Goal: Transaction & Acquisition: Purchase product/service

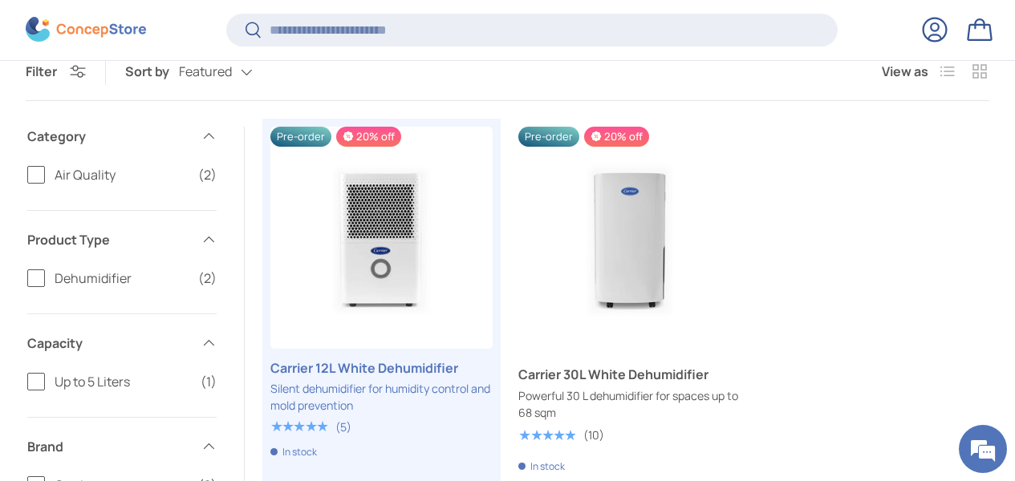
scroll to position [494, 0]
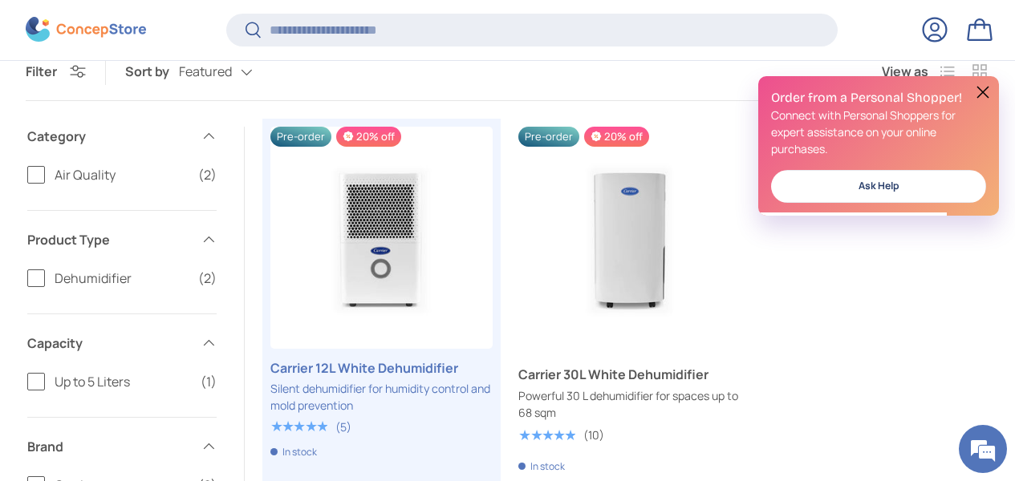
click at [985, 90] on button at bounding box center [982, 92] width 19 height 19
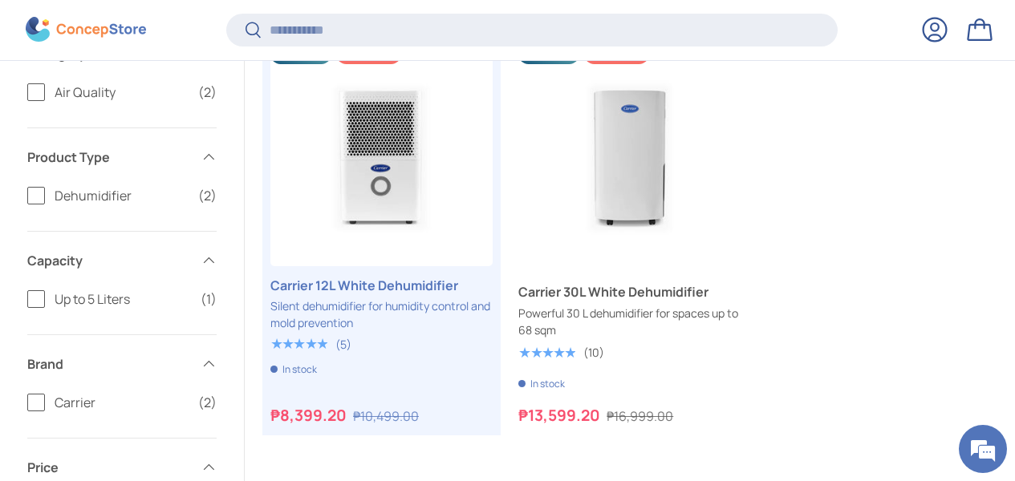
scroll to position [591, 0]
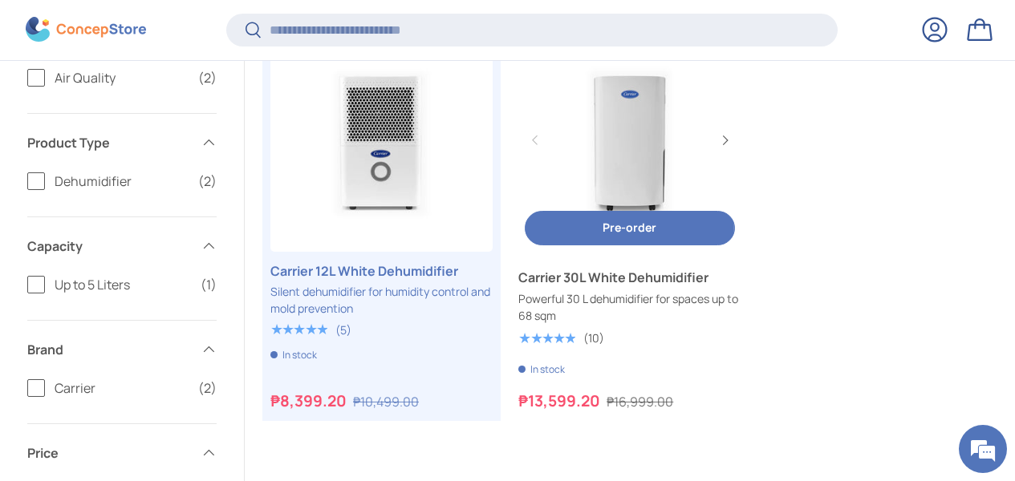
click at [633, 144] on link "Carrier 30L White Dehumidifier" at bounding box center [629, 141] width 222 height 222
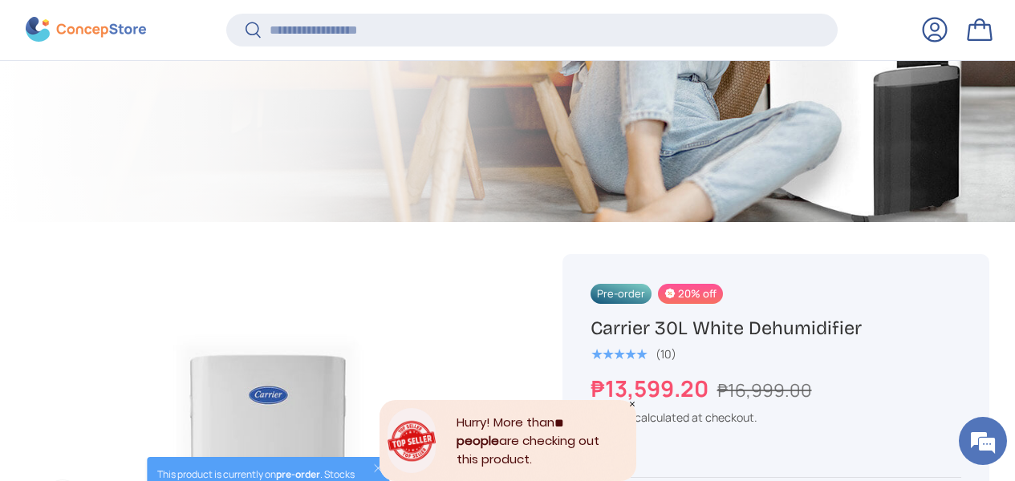
scroll to position [472, 0]
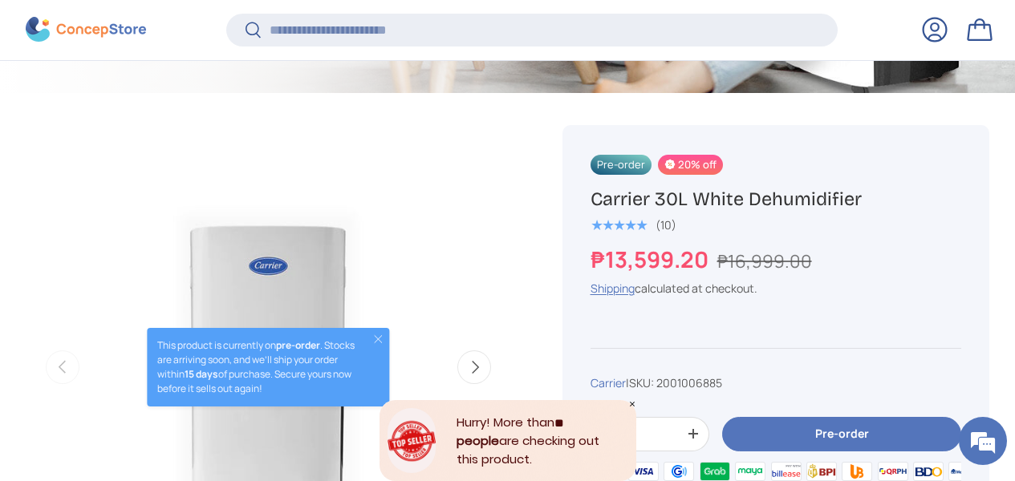
click at [631, 402] on icon "Close" at bounding box center [632, 404] width 8 height 8
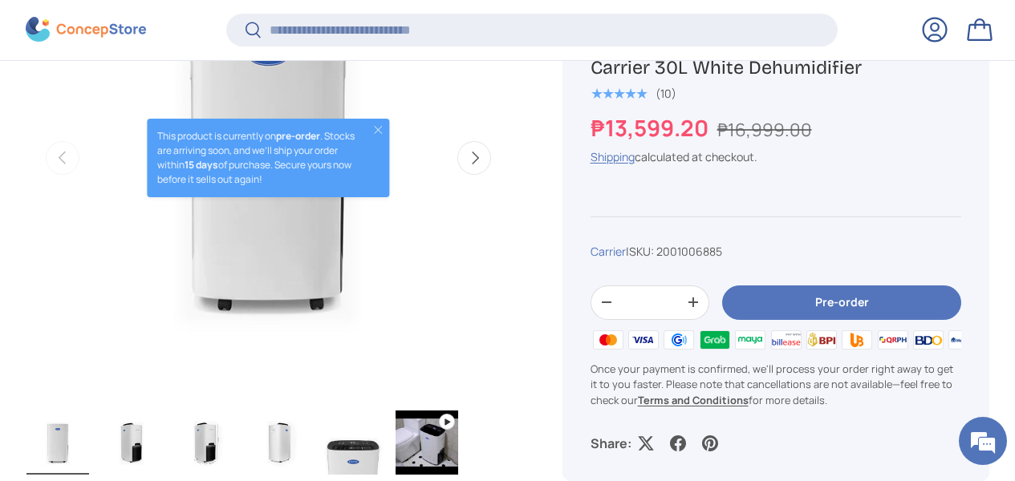
scroll to position [683, 0]
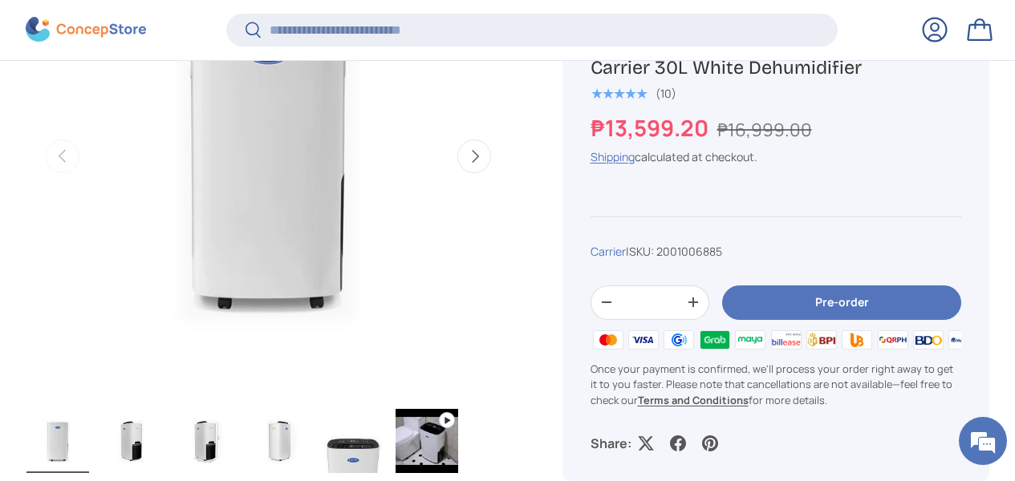
click at [381, 421] on img "Gallery Viewer" at bounding box center [353, 441] width 63 height 64
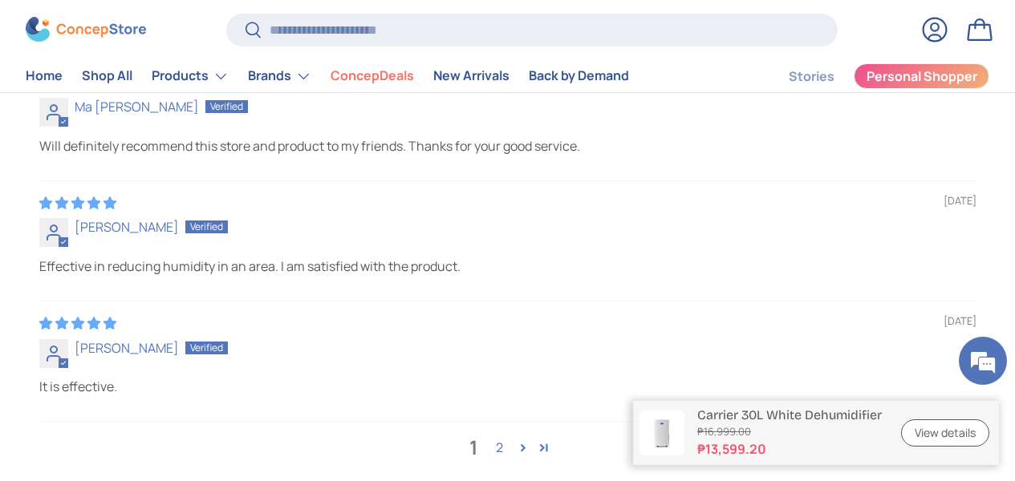
scroll to position [4826, 0]
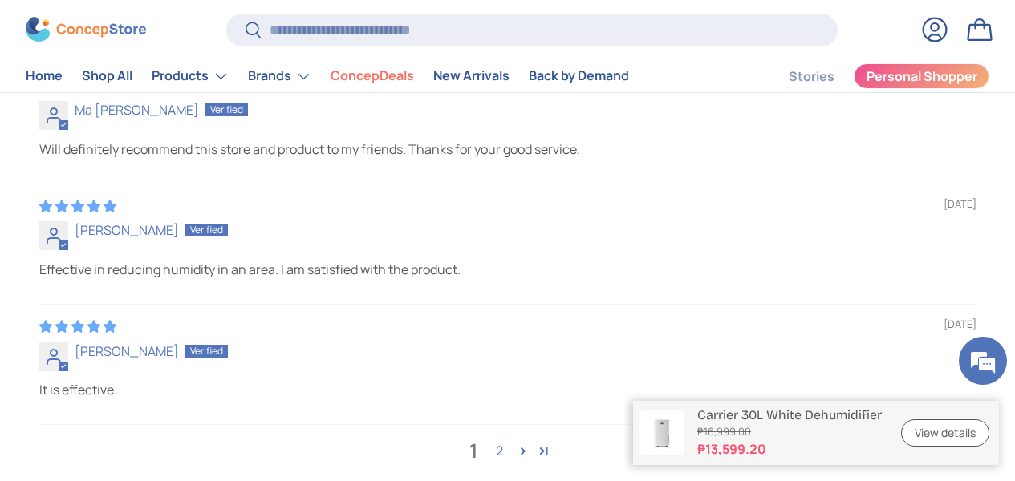
click at [499, 441] on link "2" at bounding box center [500, 450] width 26 height 19
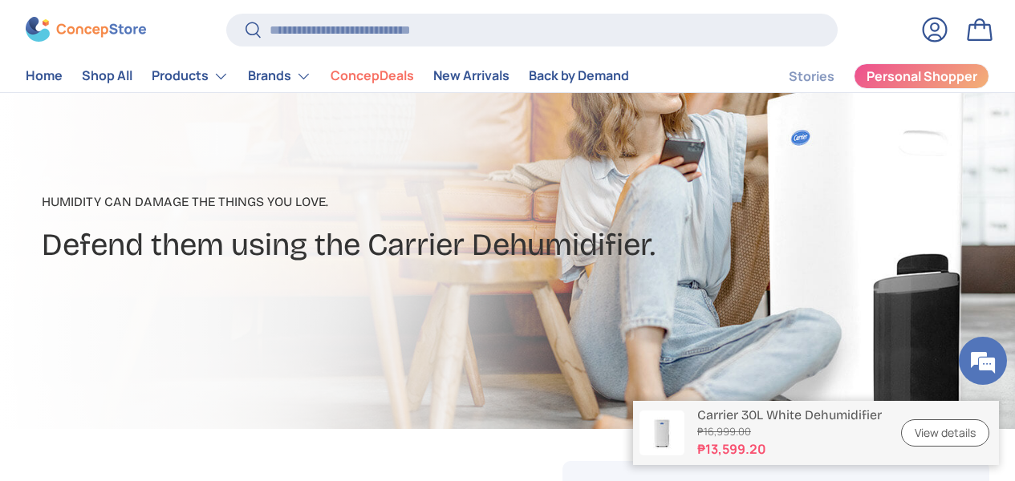
scroll to position [0, 0]
